Goal: Information Seeking & Learning: Learn about a topic

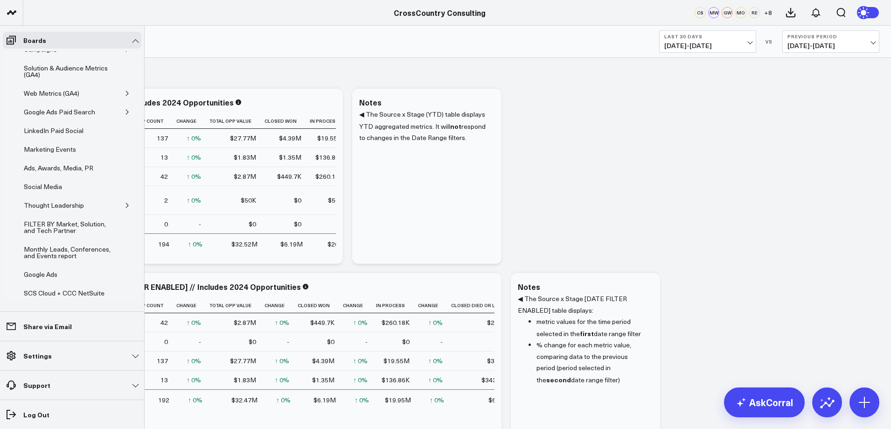
scroll to position [179, 0]
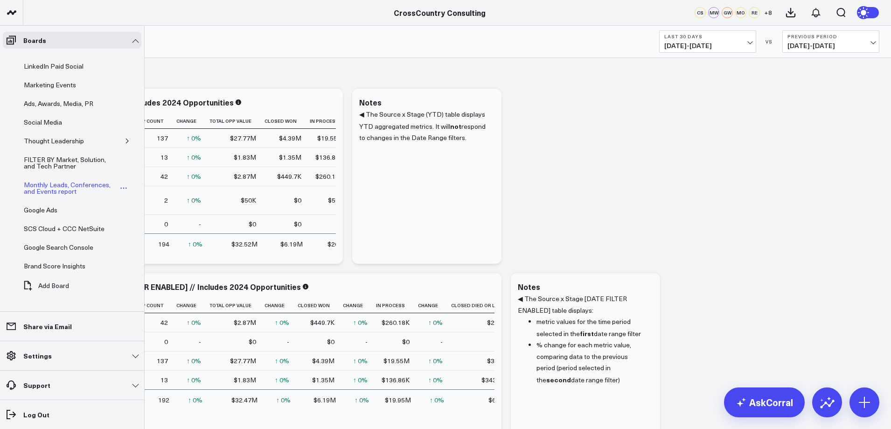
click at [55, 191] on div "Monthly Leads, Conferences, and Events report" at bounding box center [70, 188] width 98 height 18
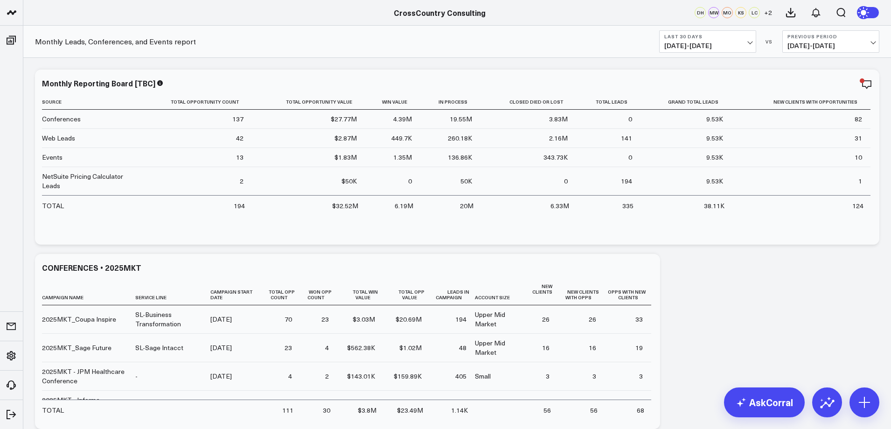
click at [874, 45] on button "Previous Period [DATE] - [DATE]" at bounding box center [830, 41] width 97 height 22
click at [812, 115] on link "No Comparison" at bounding box center [831, 116] width 96 height 18
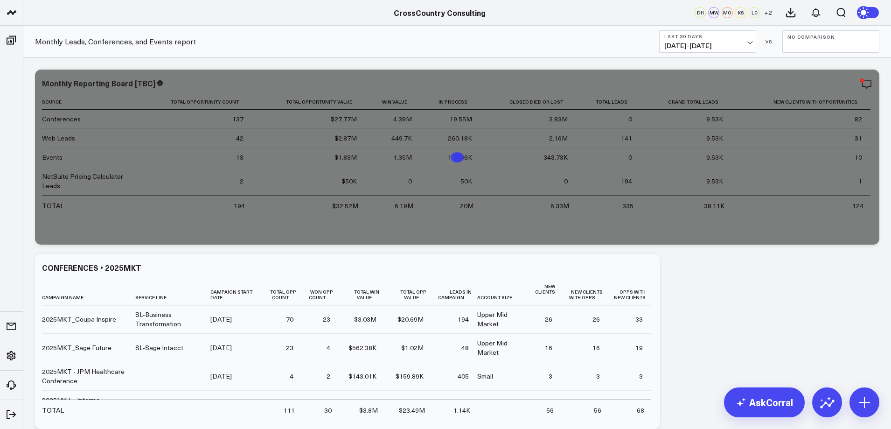
click at [747, 41] on button "Last 30 Days [DATE] - [DATE]" at bounding box center [707, 41] width 97 height 22
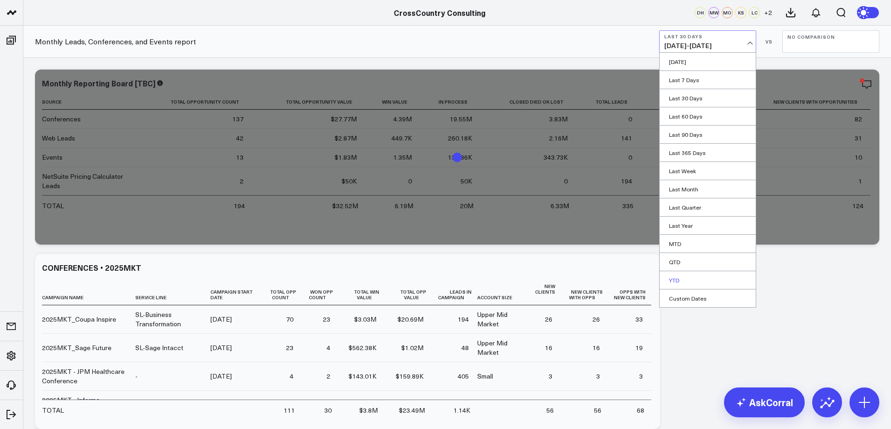
click at [690, 280] on link "YTD" at bounding box center [708, 280] width 96 height 18
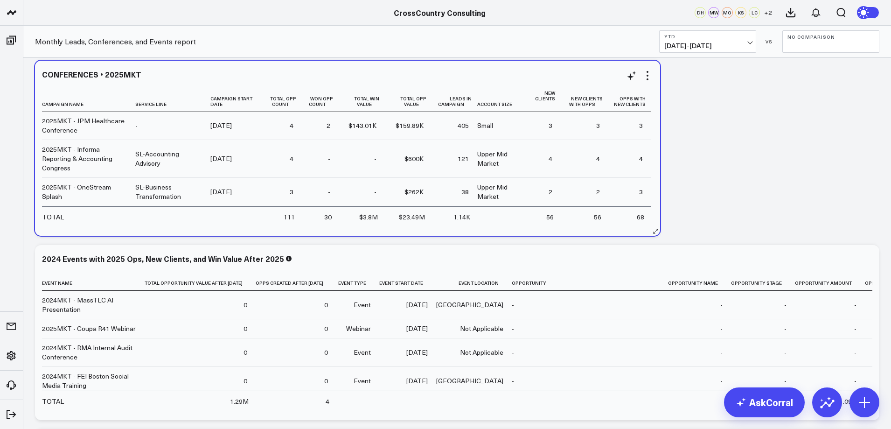
scroll to position [35, 0]
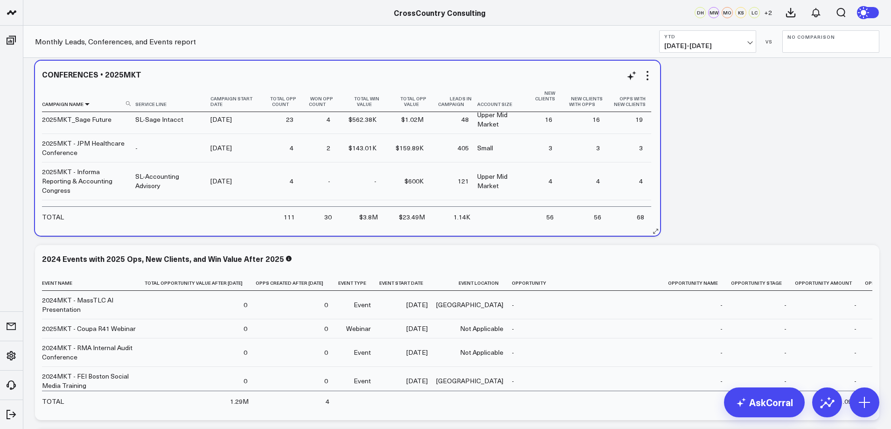
click at [85, 105] on icon at bounding box center [87, 104] width 7 height 6
click at [84, 103] on icon at bounding box center [87, 104] width 7 height 6
click at [653, 112] on div "CONFERENCES • 2025MKT Campaign Name Service Line Campaign Start Date Total Opp …" at bounding box center [347, 148] width 625 height 175
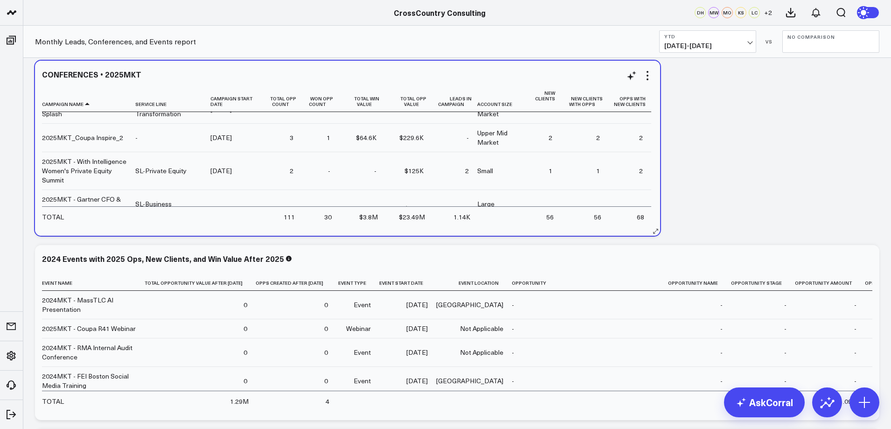
scroll to position [147, 0]
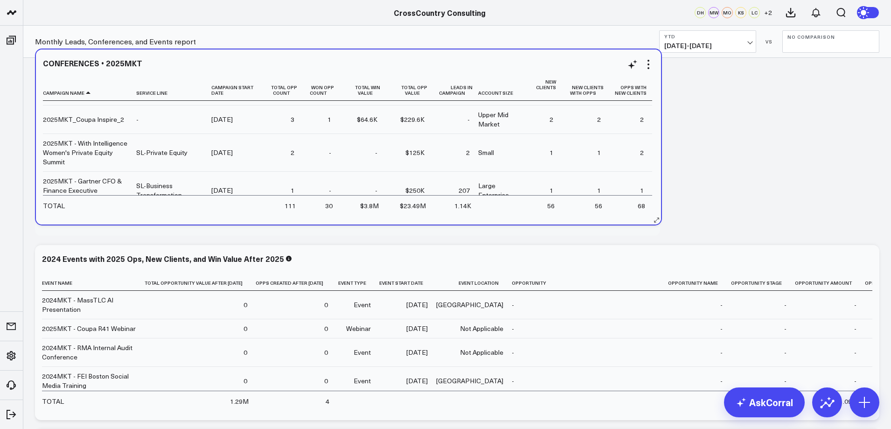
click at [653, 148] on div "CONFERENCES • 2025MKT Campaign Name Service Line Campaign Start Date Total Opp …" at bounding box center [348, 136] width 625 height 175
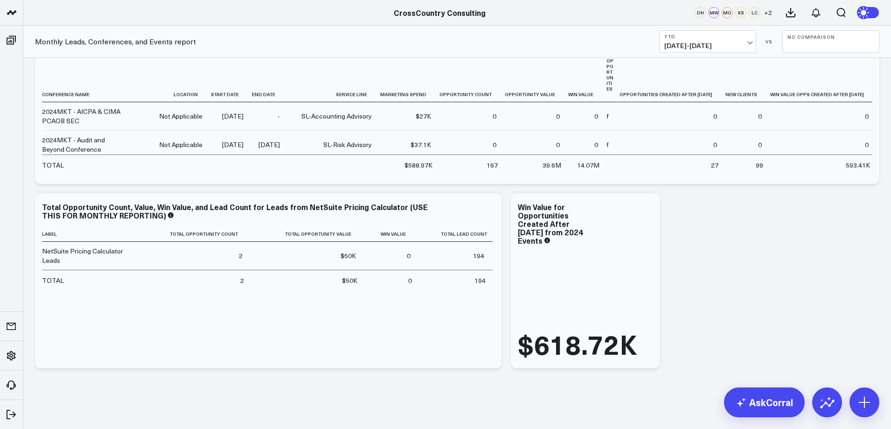
scroll to position [936, 0]
